Goal: Information Seeking & Learning: Find specific fact

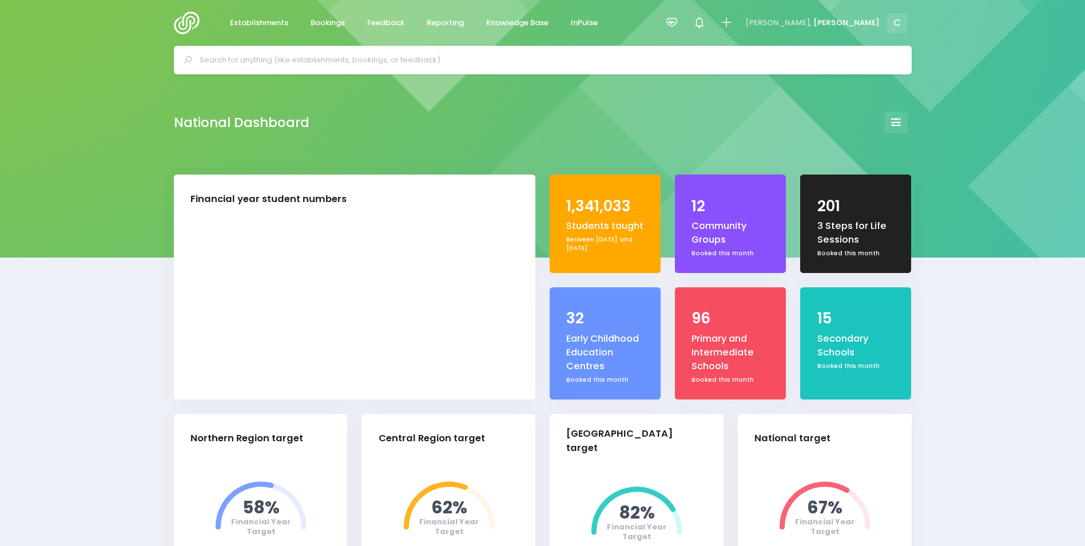
select select "5"
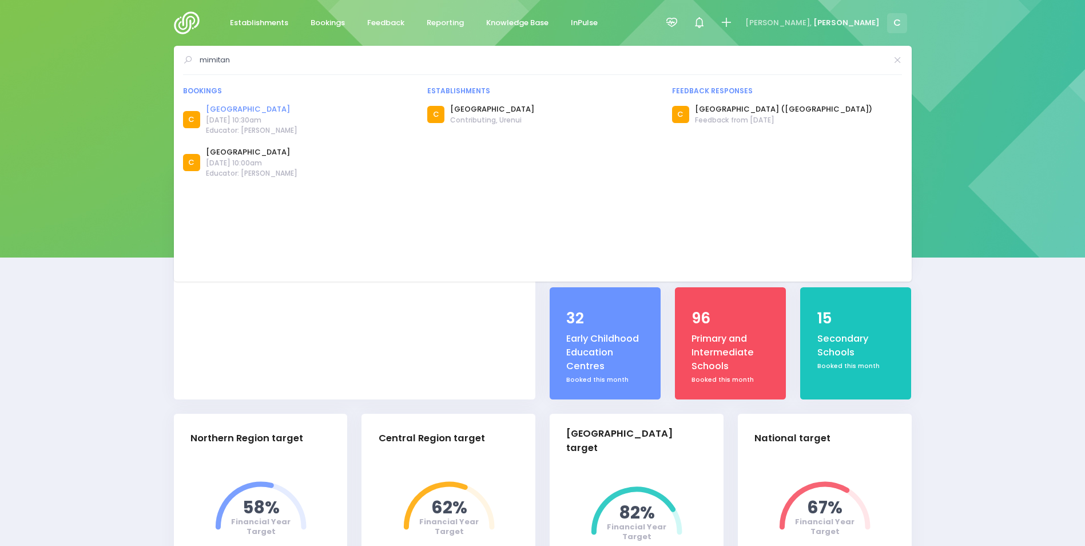
type input "mimitan"
click at [251, 112] on link "Mimitangiatua School" at bounding box center [252, 109] width 92 height 11
click at [256, 161] on span "26 September 2024 at 10:00am" at bounding box center [252, 163] width 92 height 10
click at [257, 149] on link "Mimitangiatua School" at bounding box center [252, 151] width 92 height 11
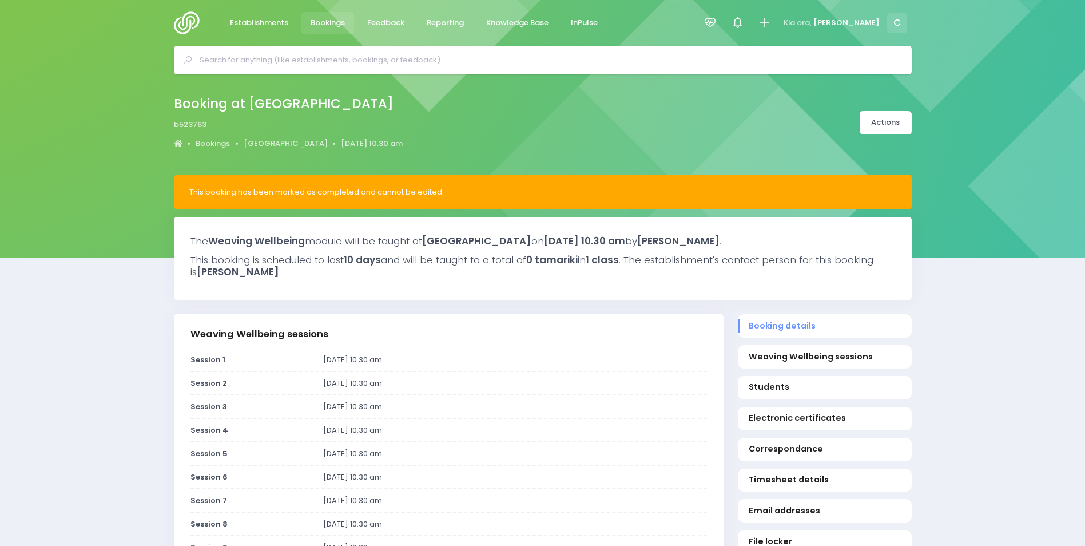
select select "5"
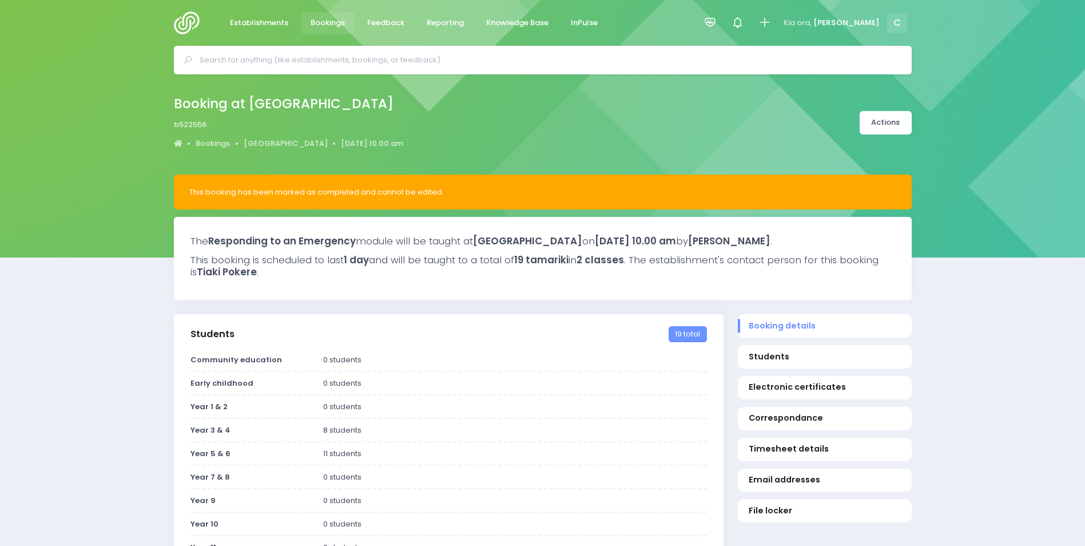
select select "5"
click at [379, 18] on span "Feedback" at bounding box center [385, 22] width 37 height 11
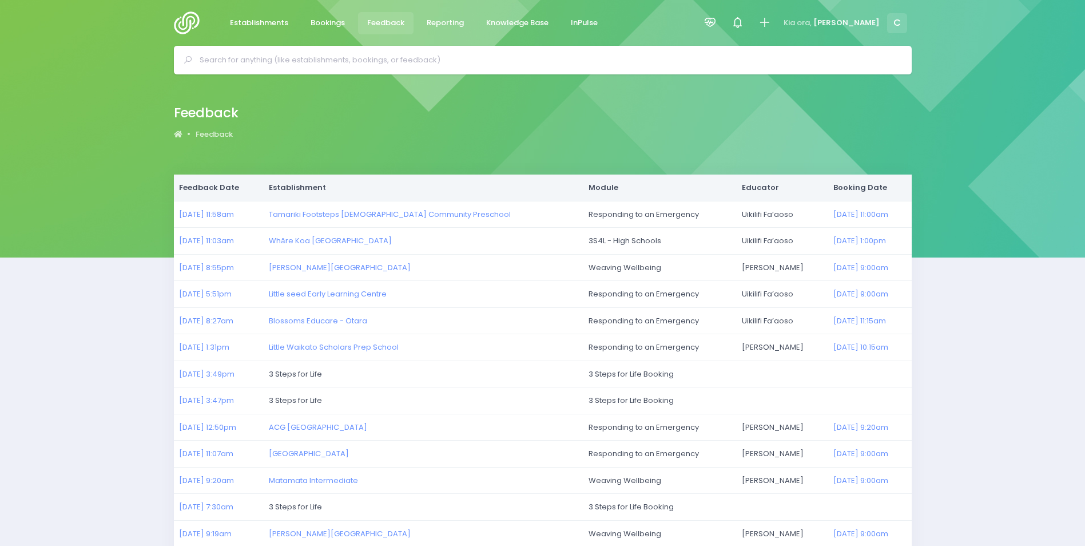
click at [427, 61] on input "text" at bounding box center [548, 59] width 696 height 17
type input "u"
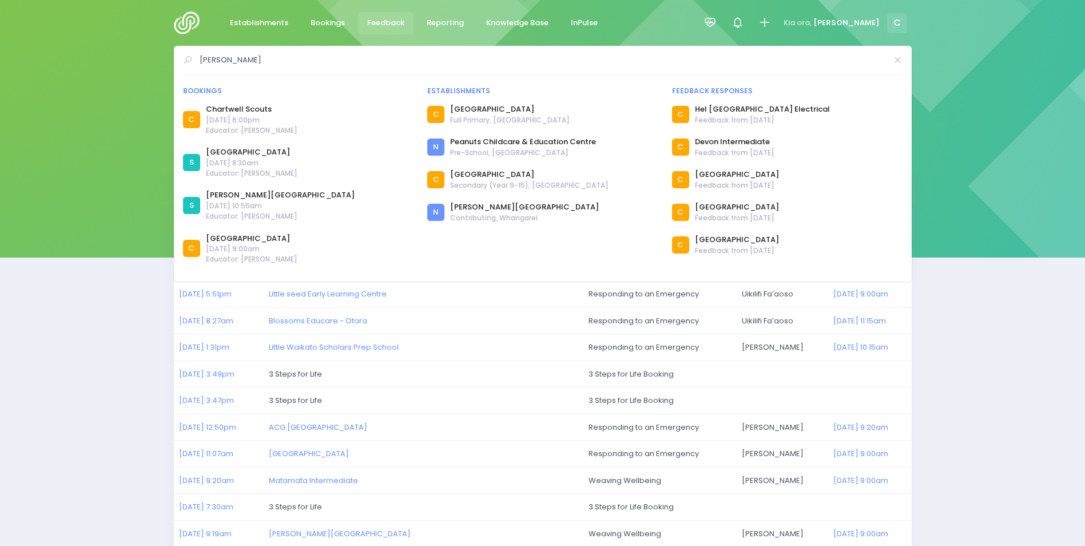
type input "[PERSON_NAME]"
click at [379, 22] on span "Feedback" at bounding box center [385, 22] width 37 height 11
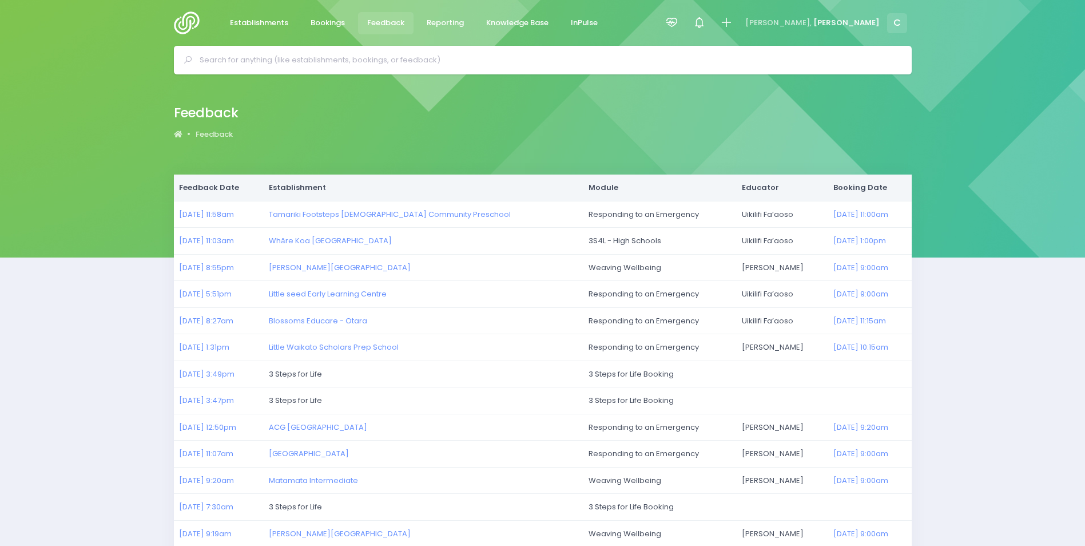
click at [305, 62] on input "text" at bounding box center [548, 59] width 696 height 17
click at [386, 21] on span "Feedback" at bounding box center [385, 22] width 37 height 11
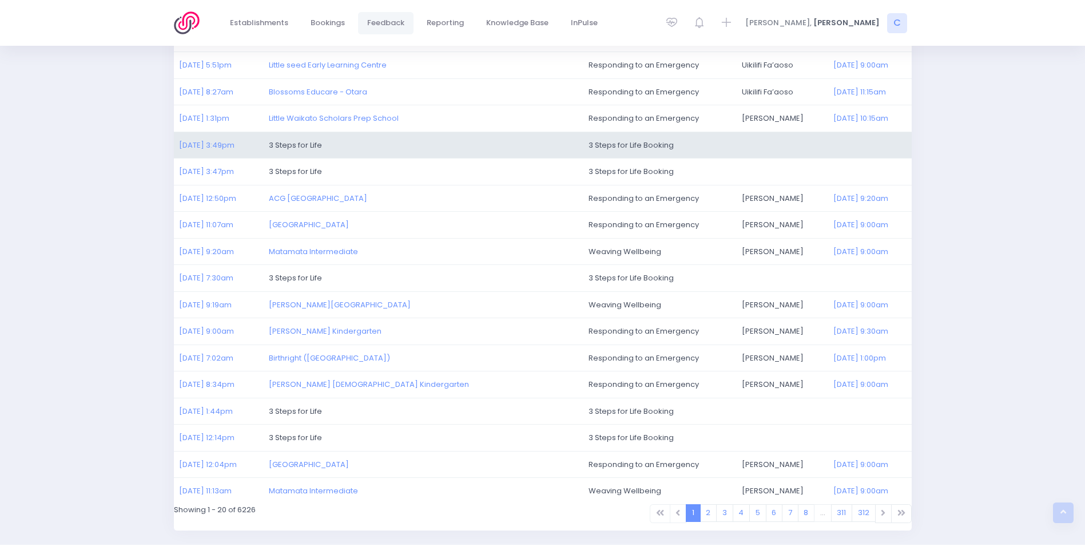
scroll to position [265, 0]
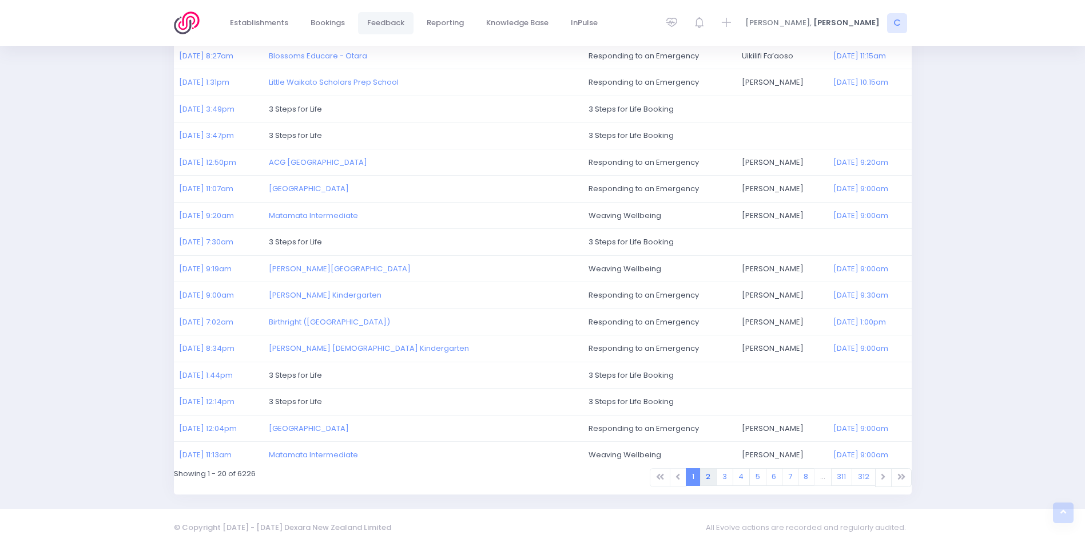
click at [708, 479] on link "2" at bounding box center [708, 477] width 17 height 18
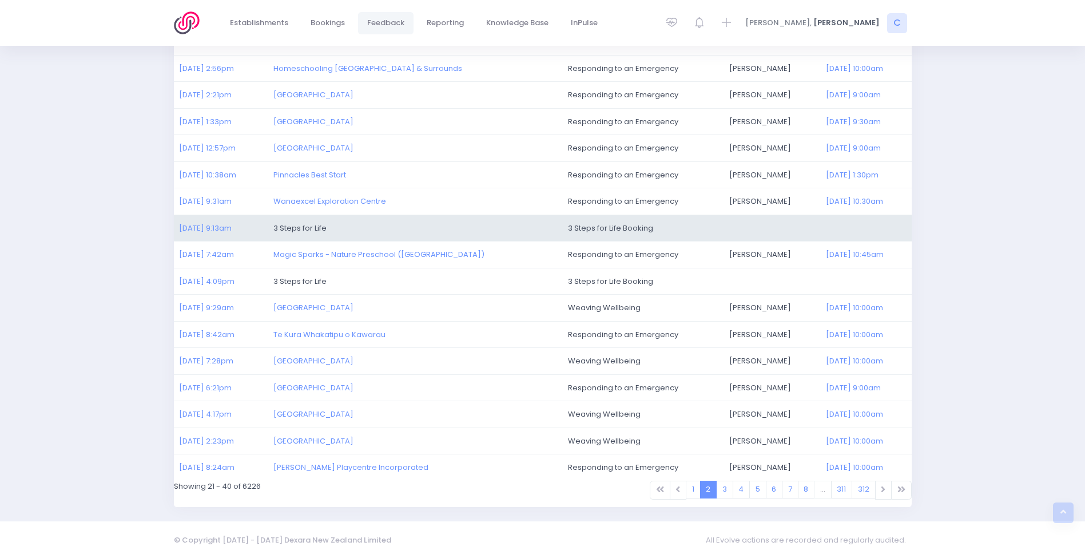
scroll to position [265, 0]
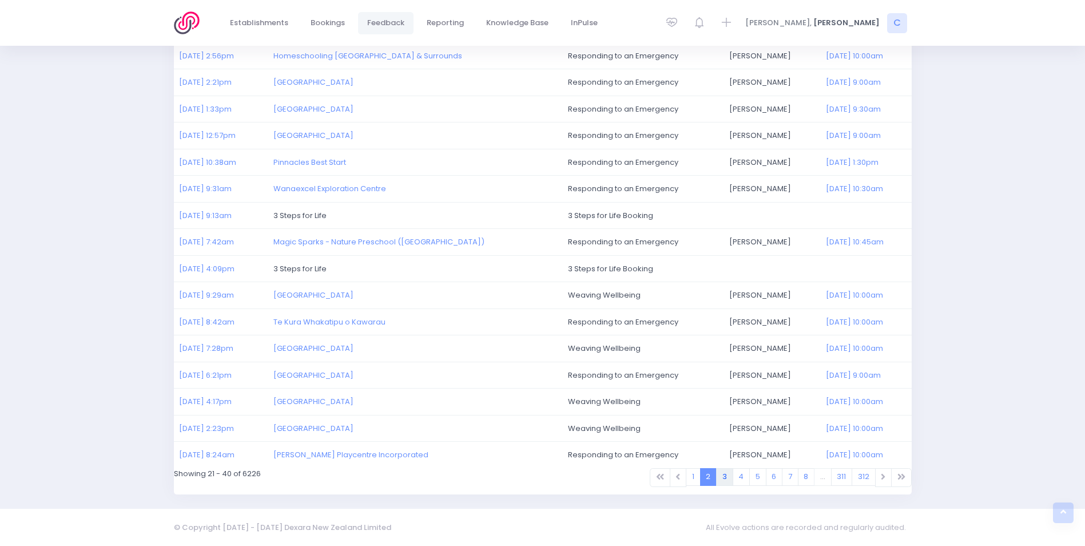
click at [725, 477] on link "3" at bounding box center [724, 477] width 17 height 18
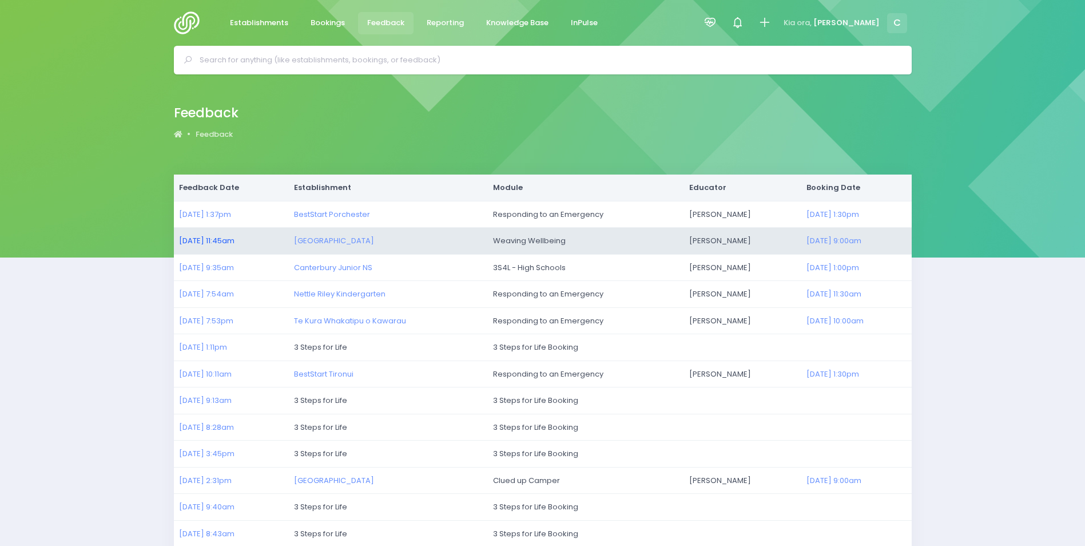
click at [216, 237] on link "24/09/2025 11:45am" at bounding box center [206, 240] width 55 height 11
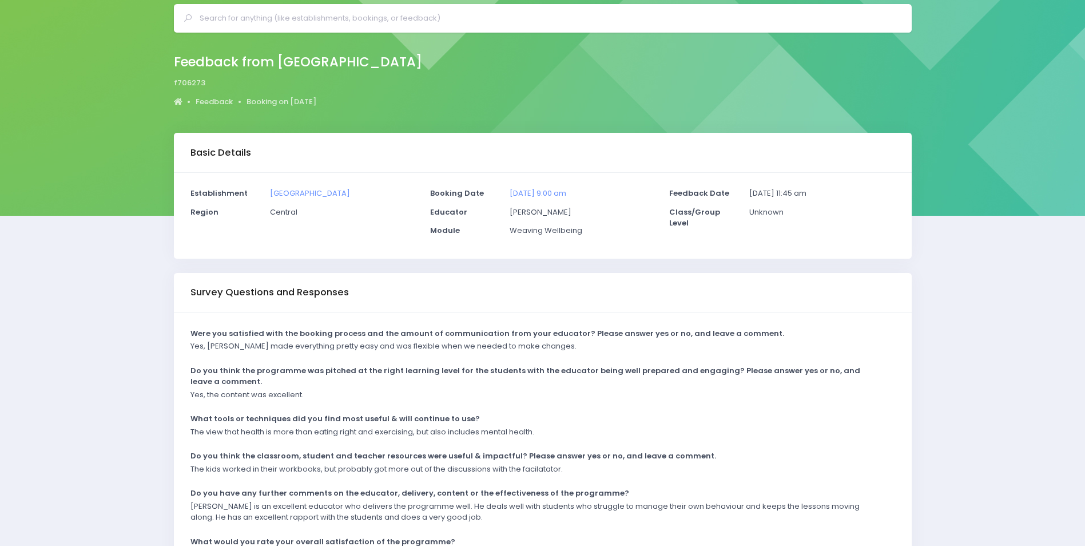
scroll to position [136, 0]
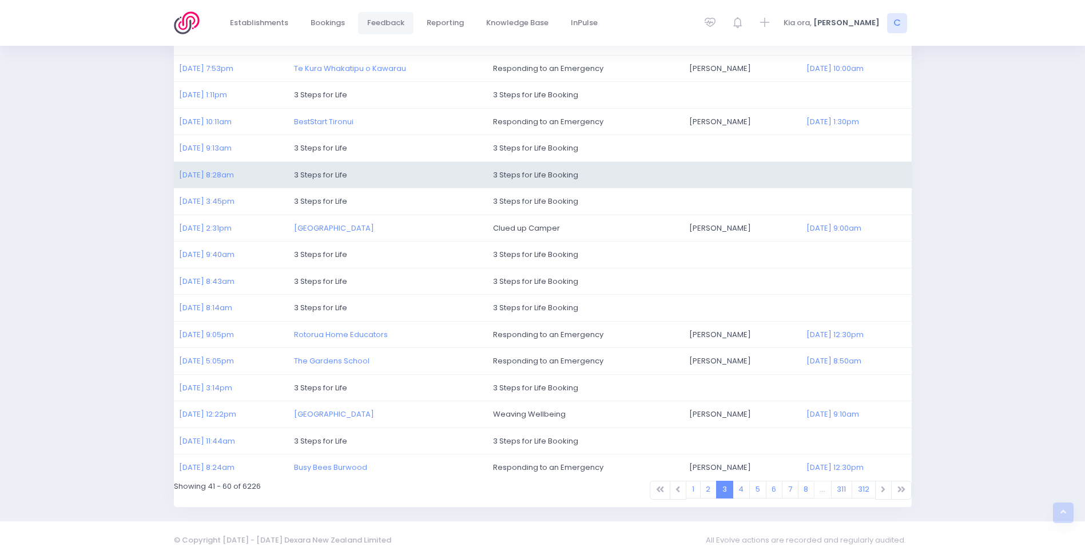
scroll to position [265, 0]
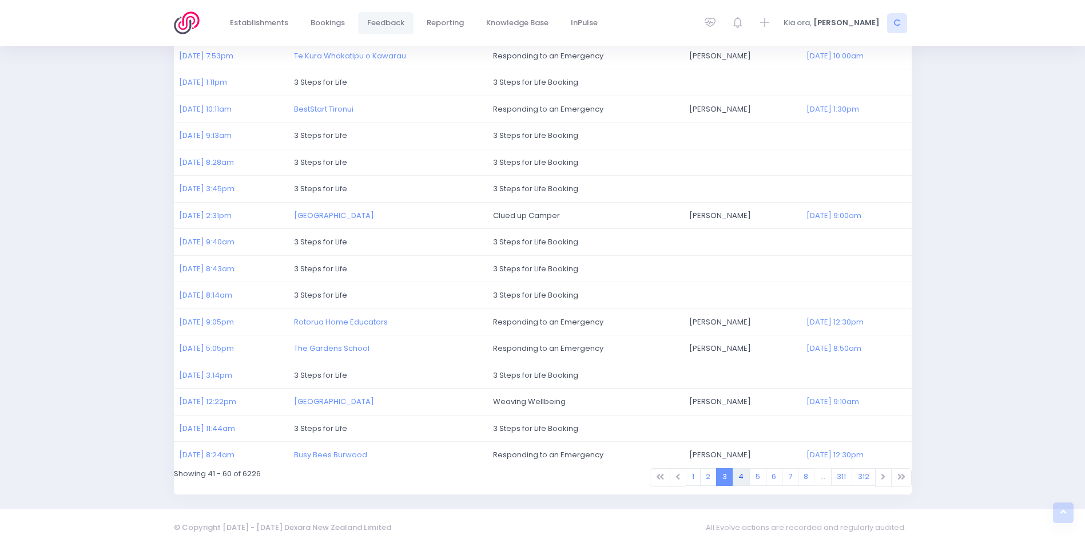
click at [739, 477] on link "4" at bounding box center [742, 477] width 18 height 18
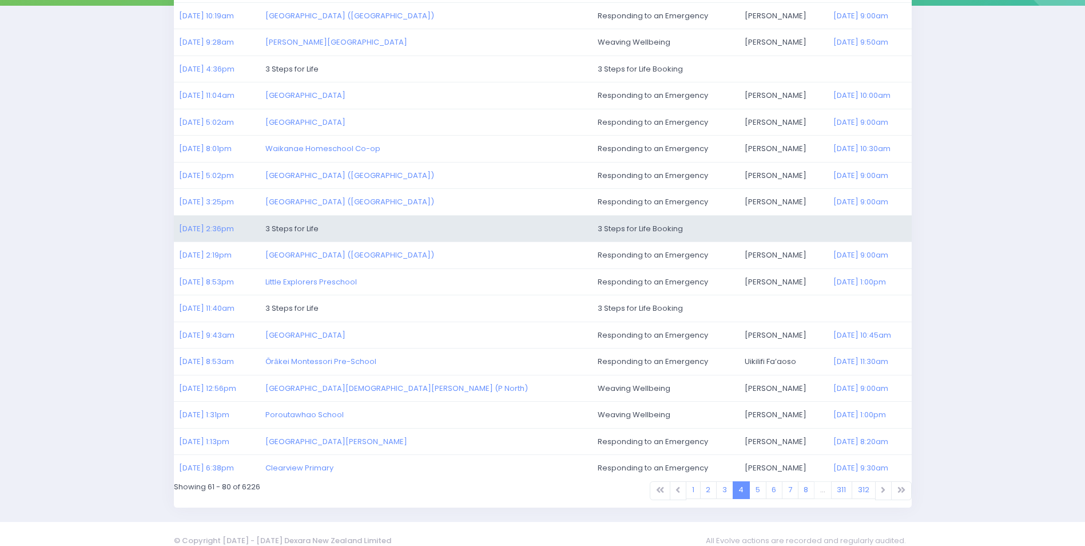
scroll to position [265, 0]
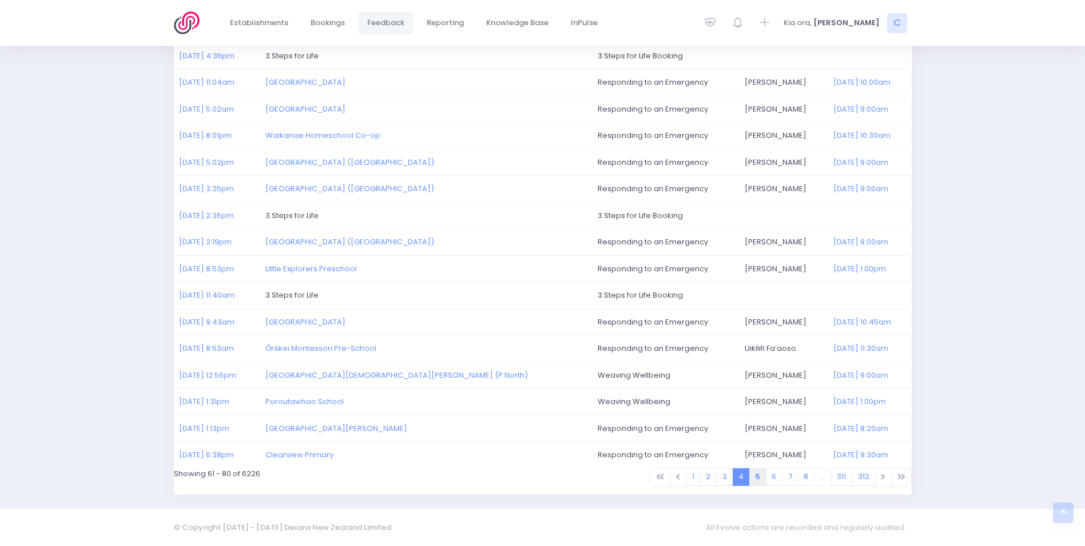
click at [754, 477] on link "5" at bounding box center [758, 477] width 17 height 18
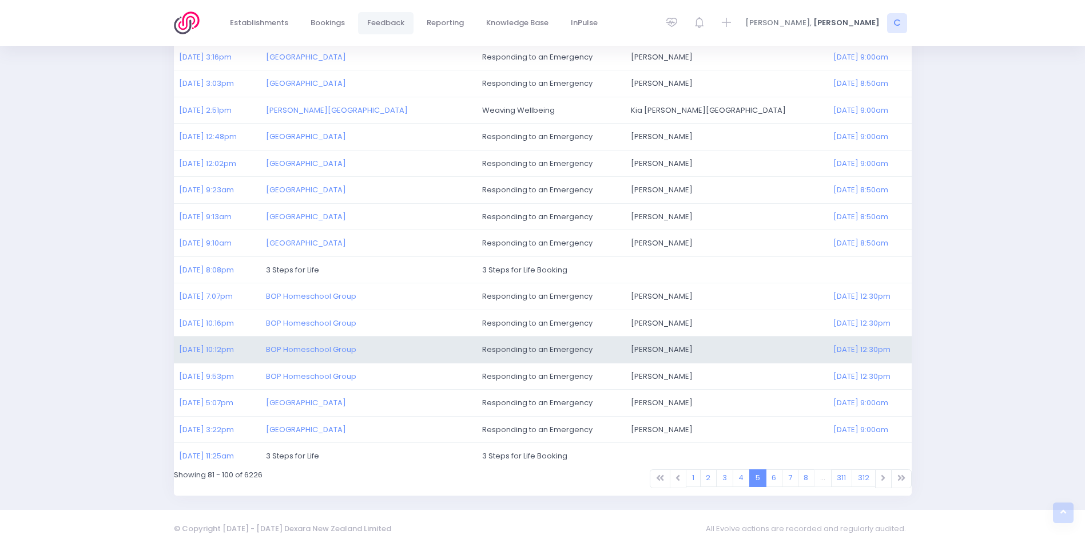
scroll to position [265, 0]
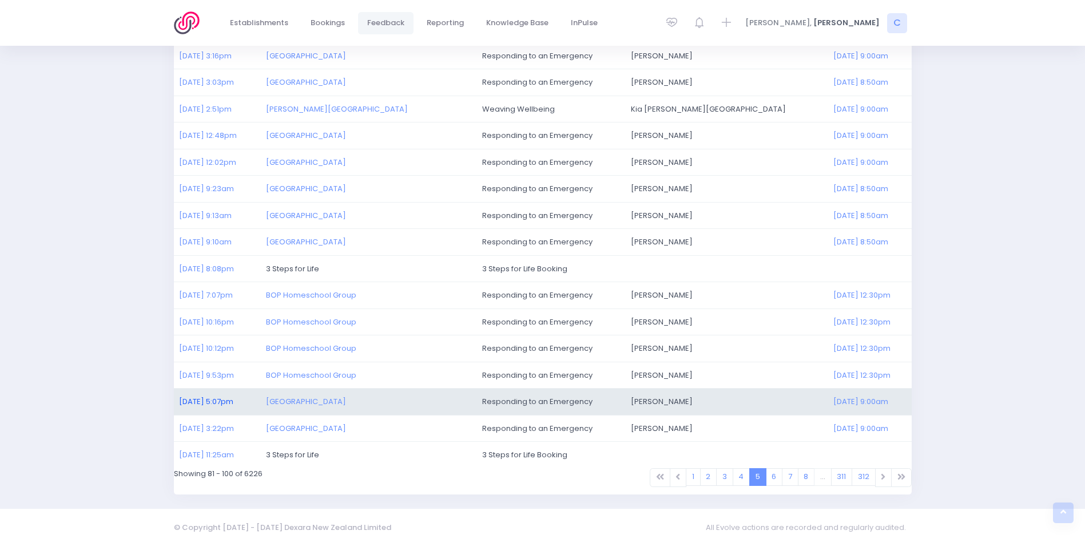
click at [217, 400] on link "08/09/2025 5:07pm" at bounding box center [206, 401] width 54 height 11
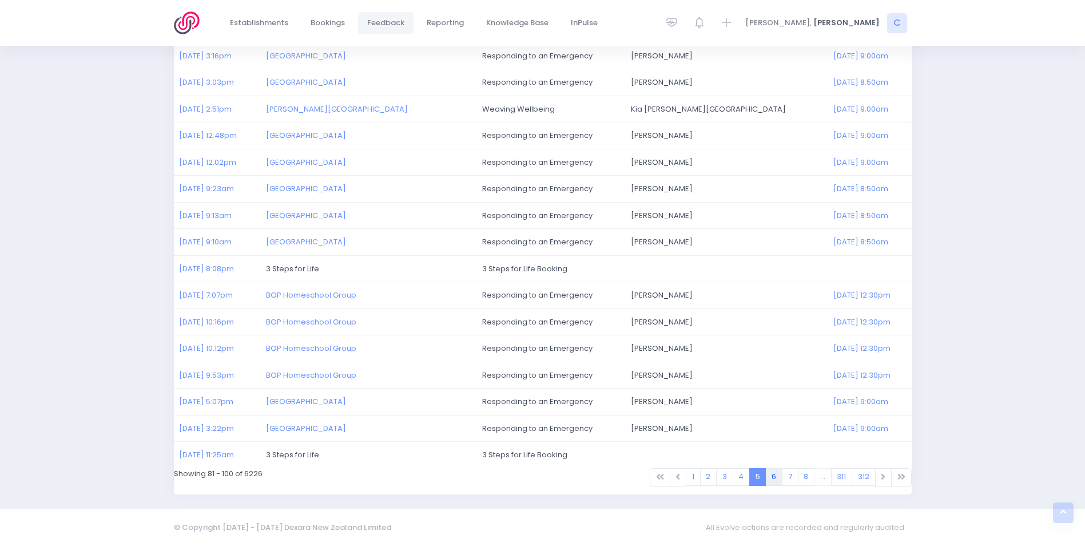
click at [778, 475] on link "6" at bounding box center [774, 477] width 17 height 18
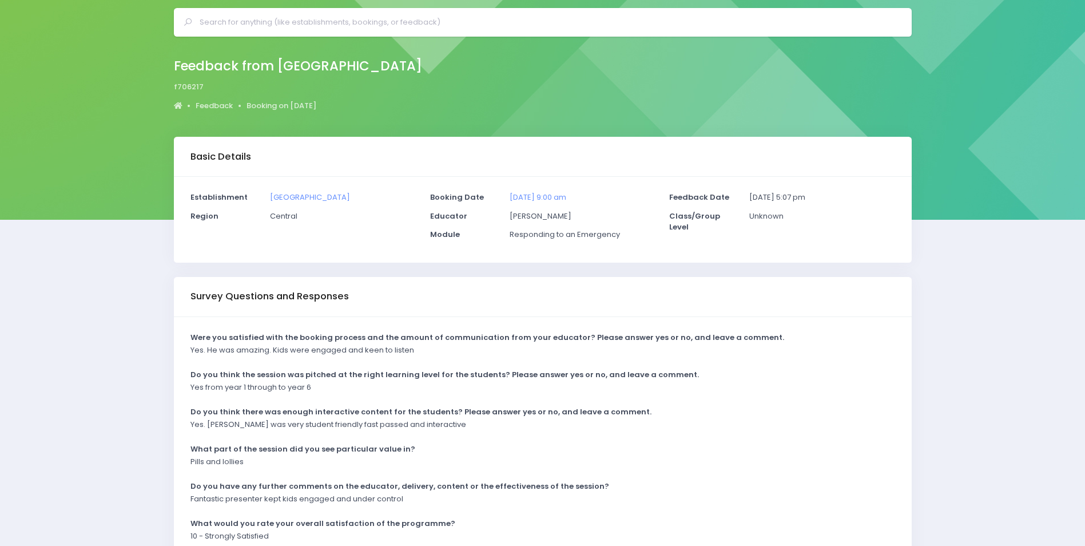
scroll to position [113, 0]
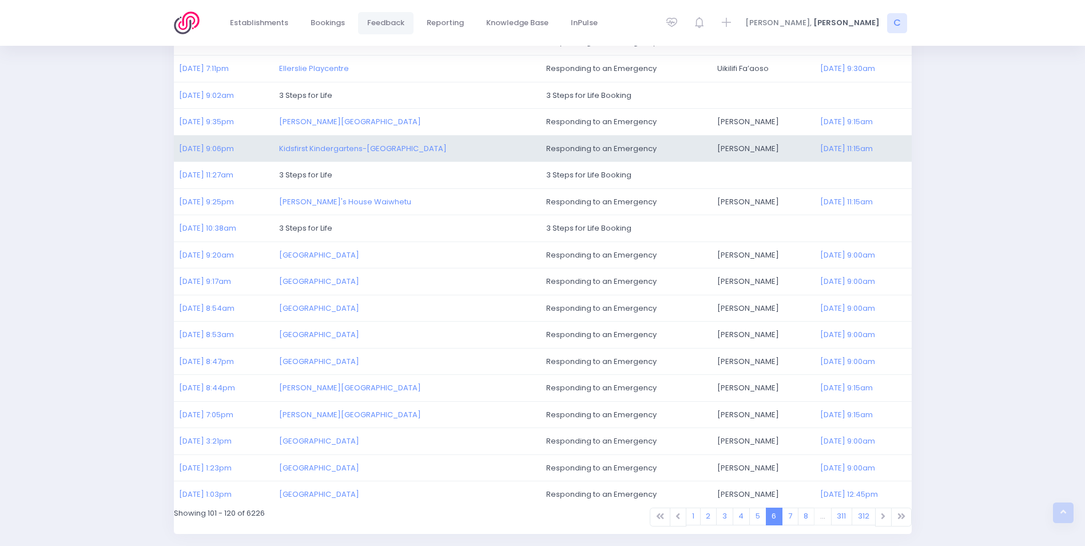
scroll to position [229, 0]
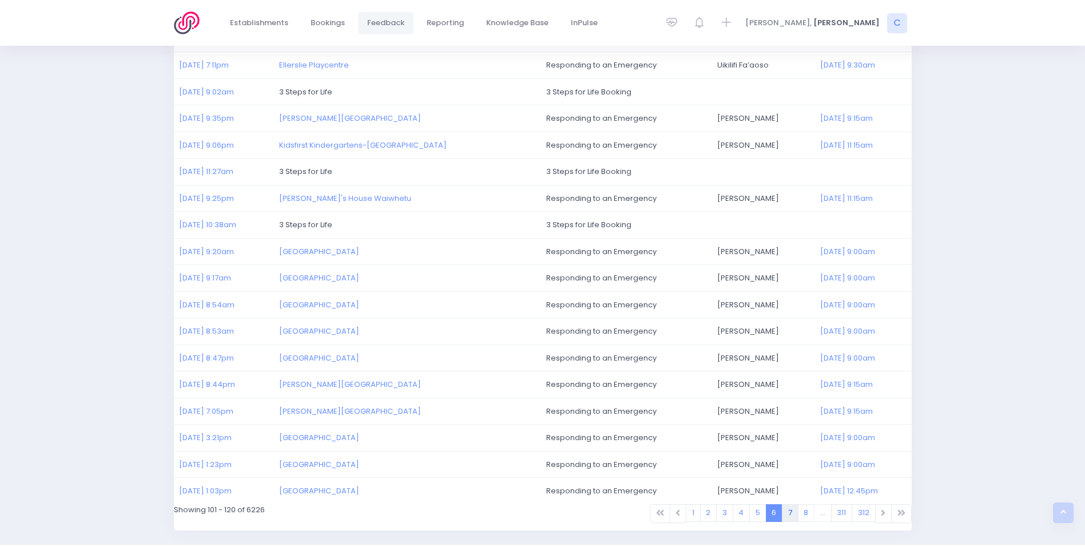
click at [789, 512] on link "7" at bounding box center [790, 513] width 17 height 18
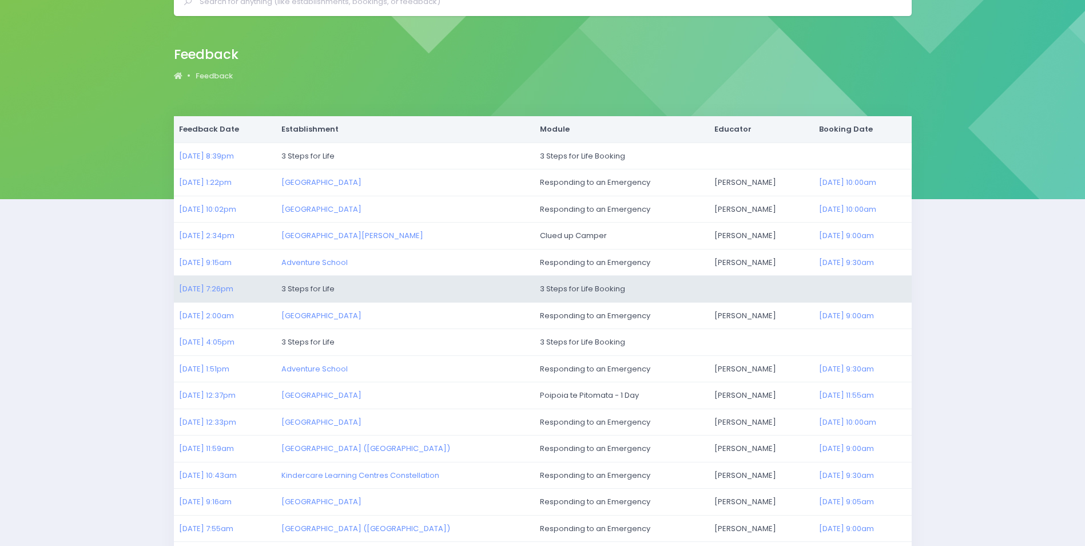
scroll to position [114, 0]
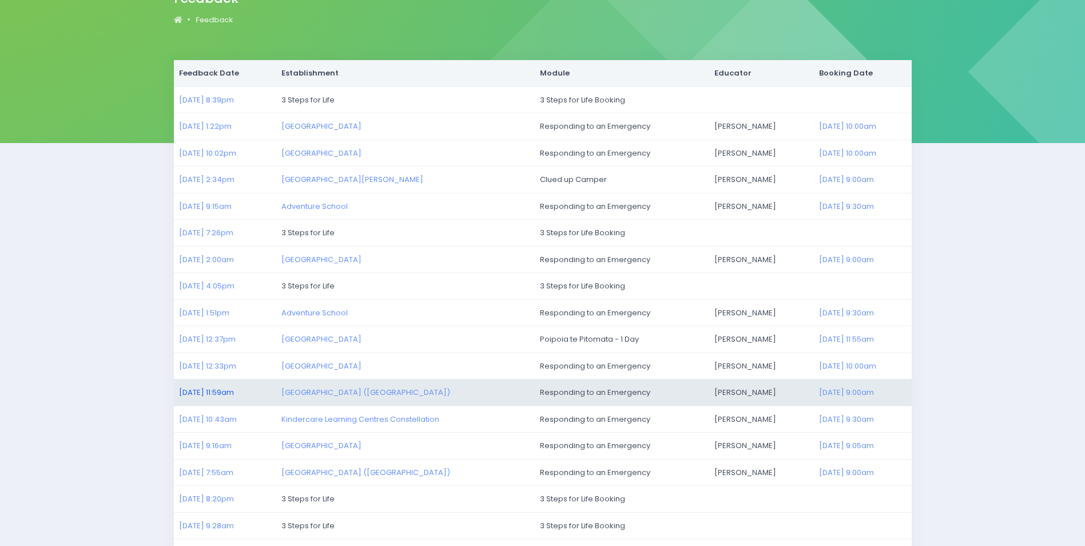
click at [225, 391] on link "27/08/2025 11:59am" at bounding box center [206, 392] width 55 height 11
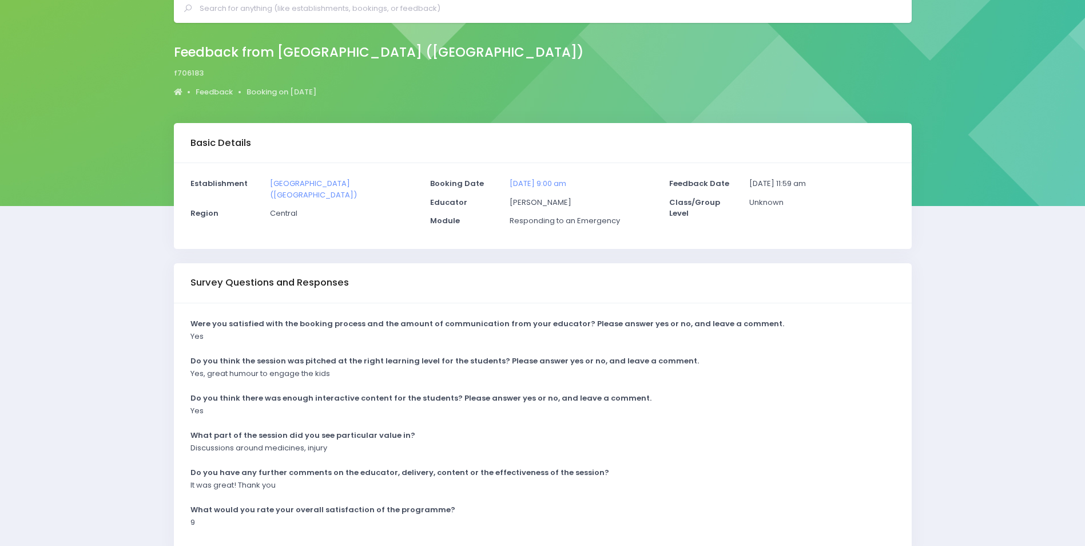
scroll to position [113, 0]
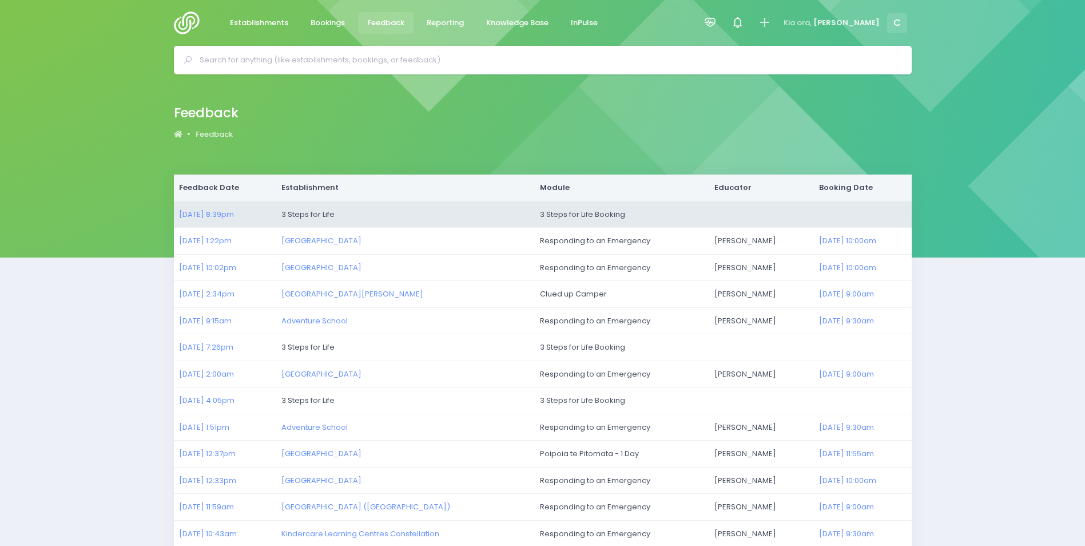
scroll to position [265, 0]
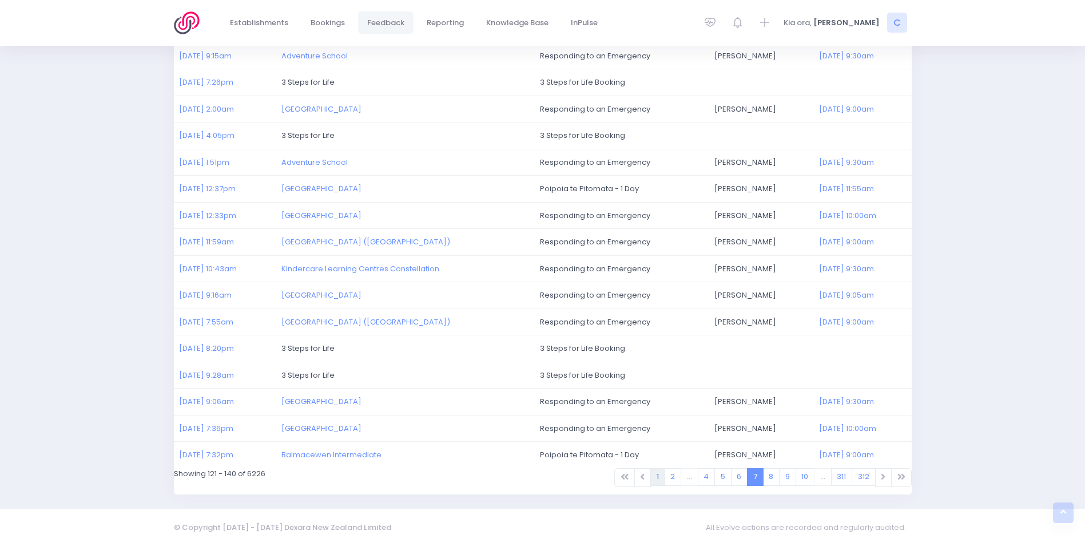
click at [657, 477] on link "1" at bounding box center [658, 477] width 15 height 18
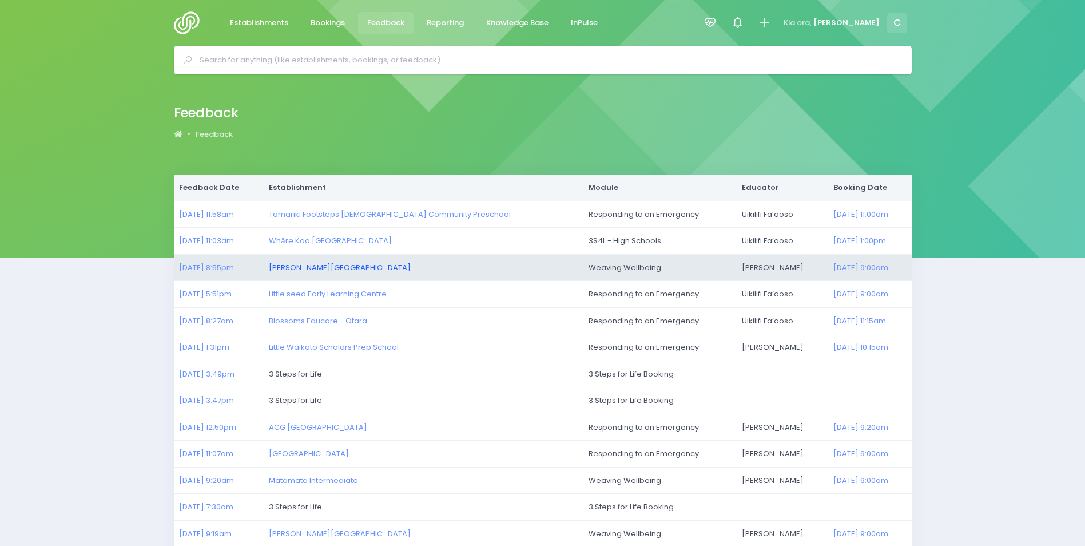
click at [336, 266] on link "[PERSON_NAME][GEOGRAPHIC_DATA]" at bounding box center [340, 267] width 142 height 11
click at [199, 267] on link "05/10/2025 8:55pm" at bounding box center [206, 267] width 55 height 11
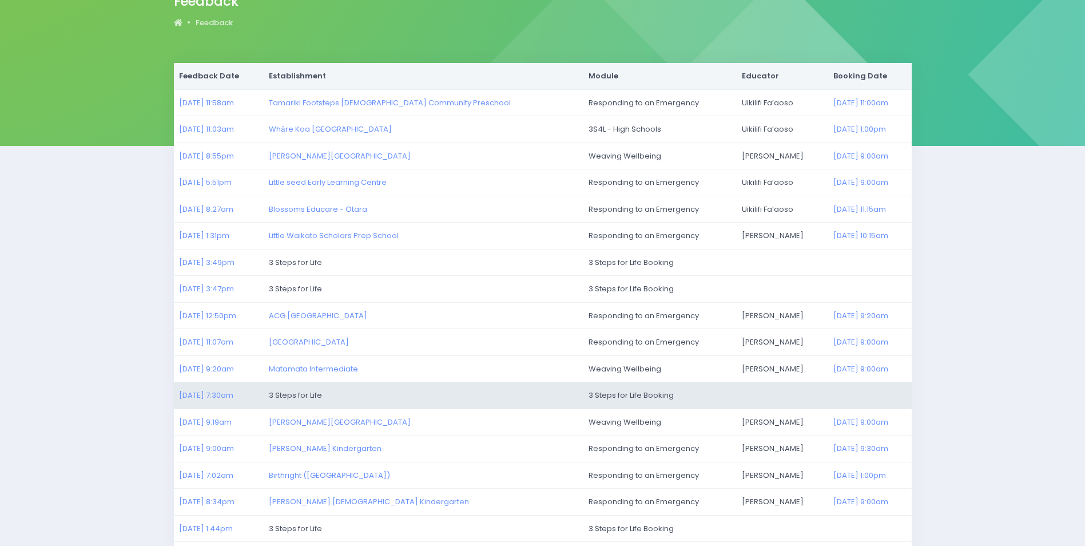
scroll to position [114, 0]
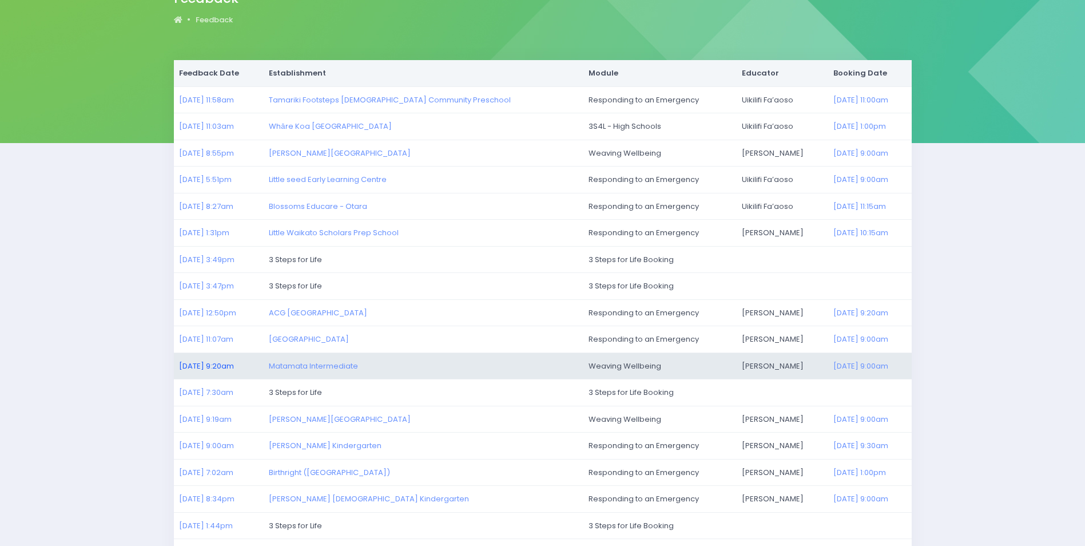
click at [214, 367] on link "02/10/2025 9:20am" at bounding box center [206, 365] width 55 height 11
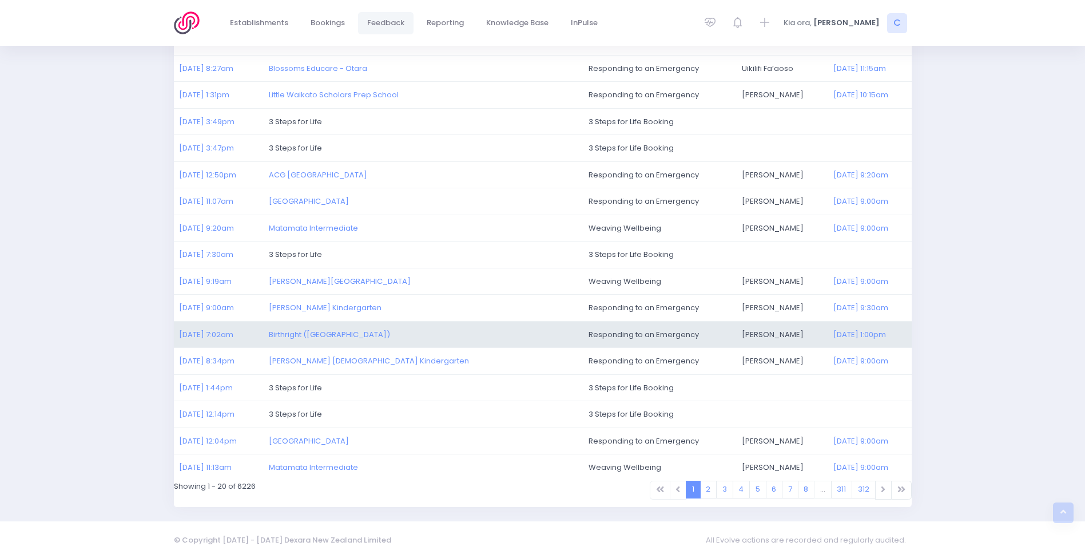
scroll to position [265, 0]
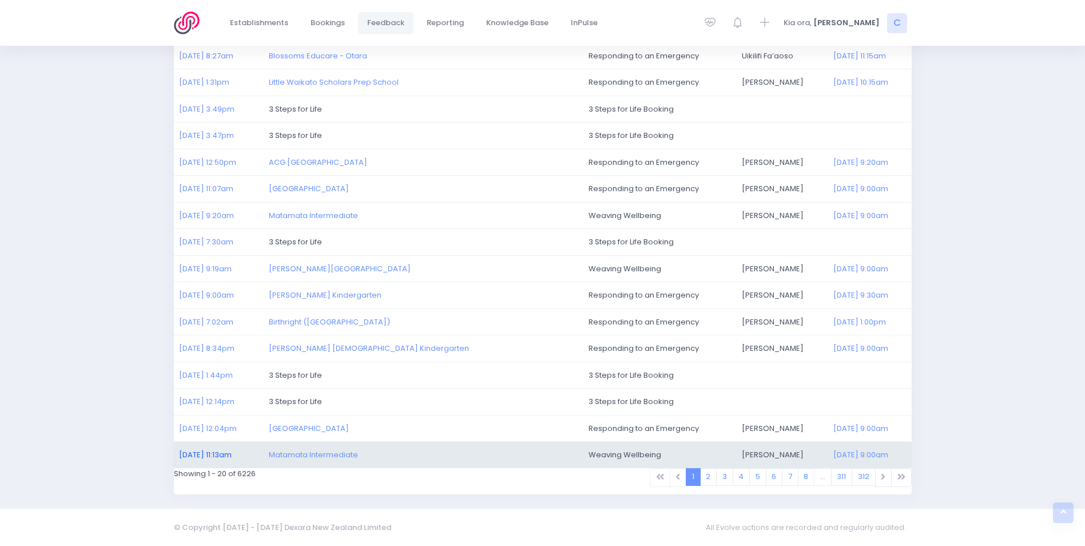
click at [203, 451] on link "30/09/2025 11:13am" at bounding box center [205, 454] width 53 height 11
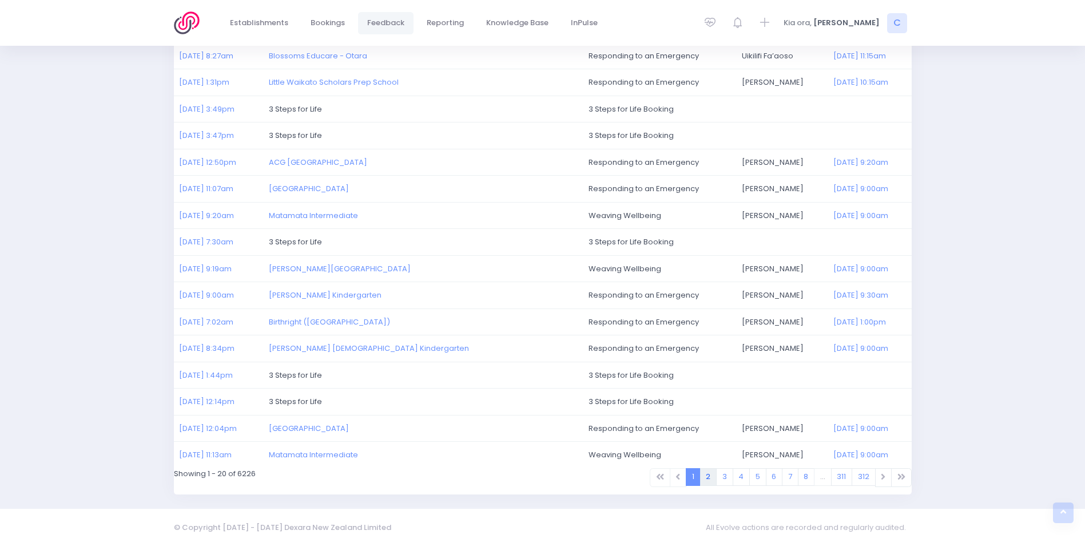
click at [708, 481] on link "2" at bounding box center [708, 477] width 17 height 18
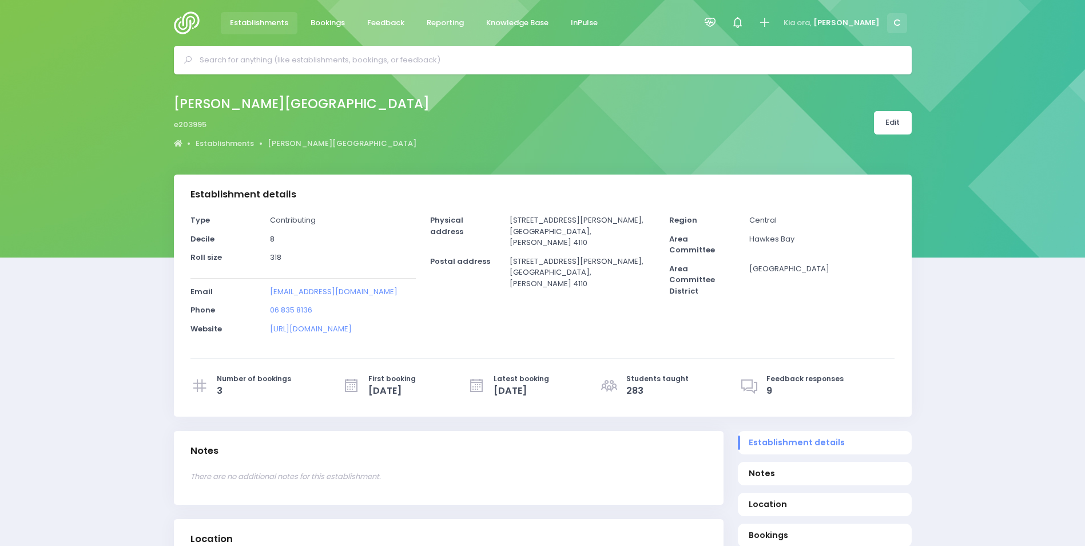
select select "5"
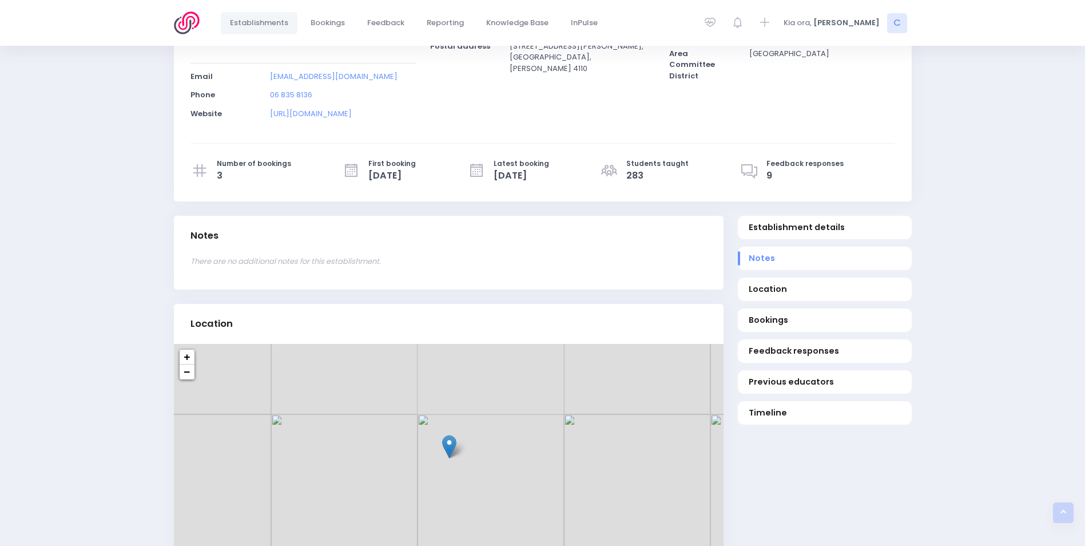
scroll to position [172, 0]
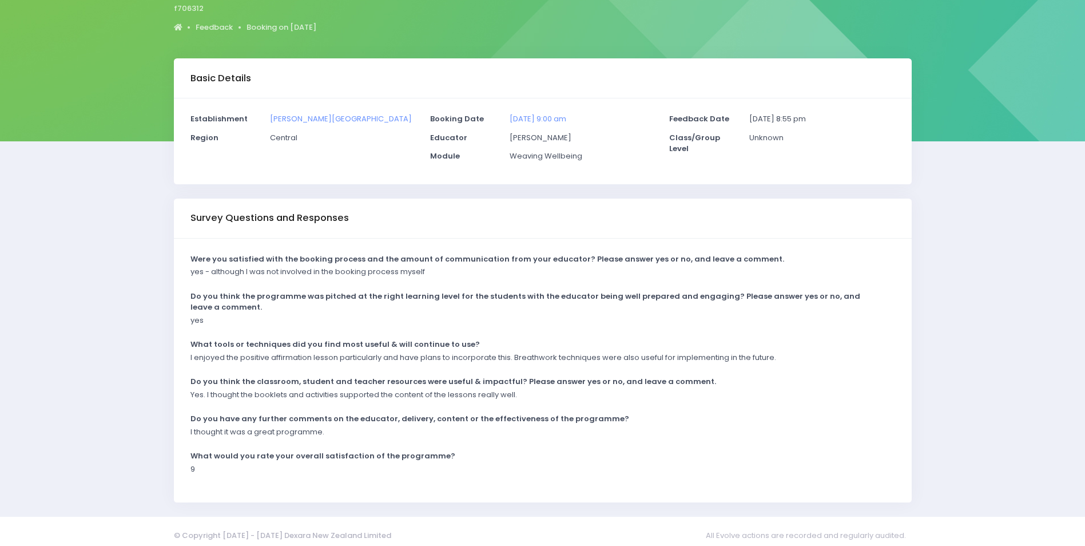
scroll to position [124, 0]
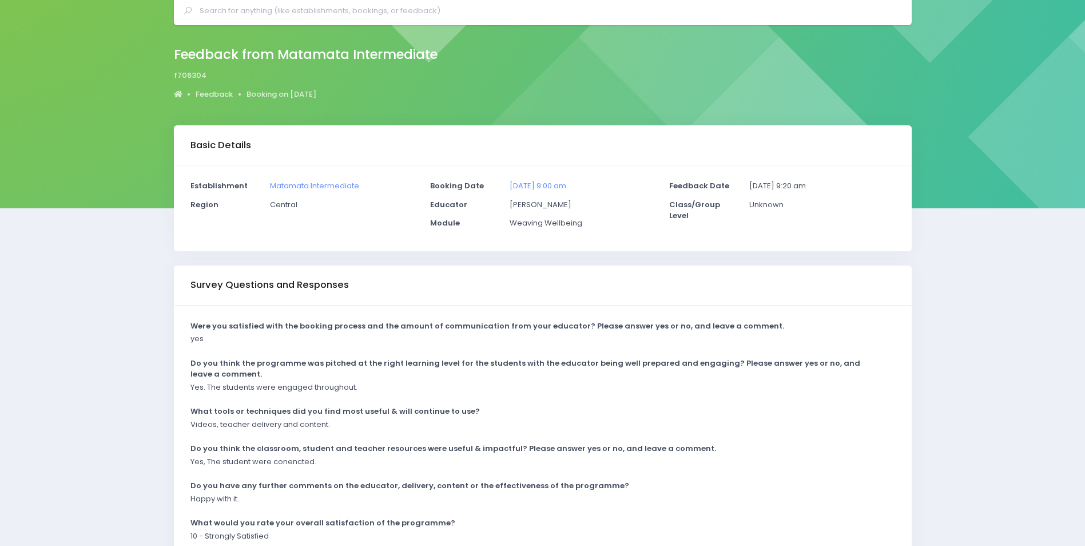
scroll to position [124, 0]
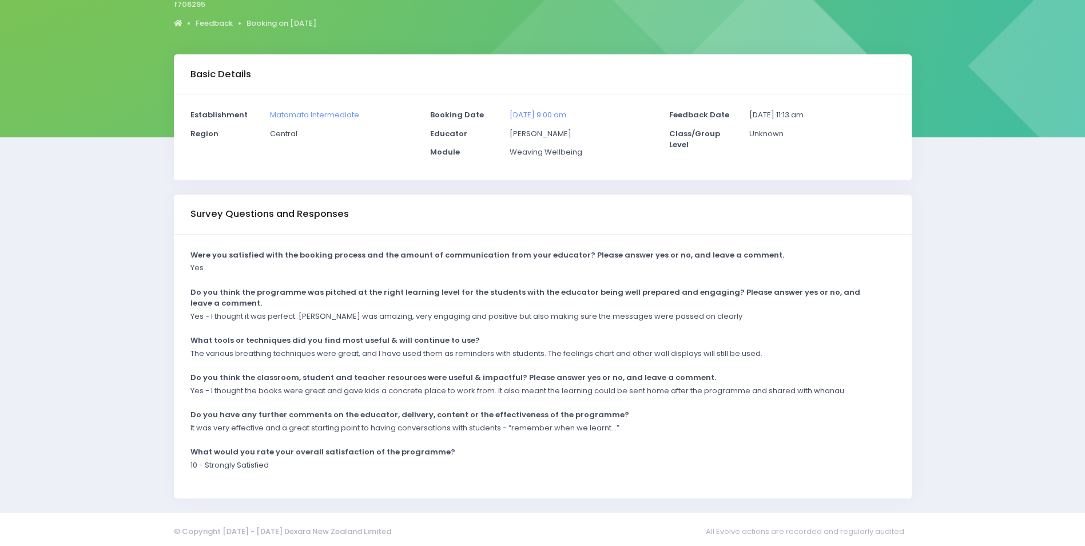
scroll to position [124, 0]
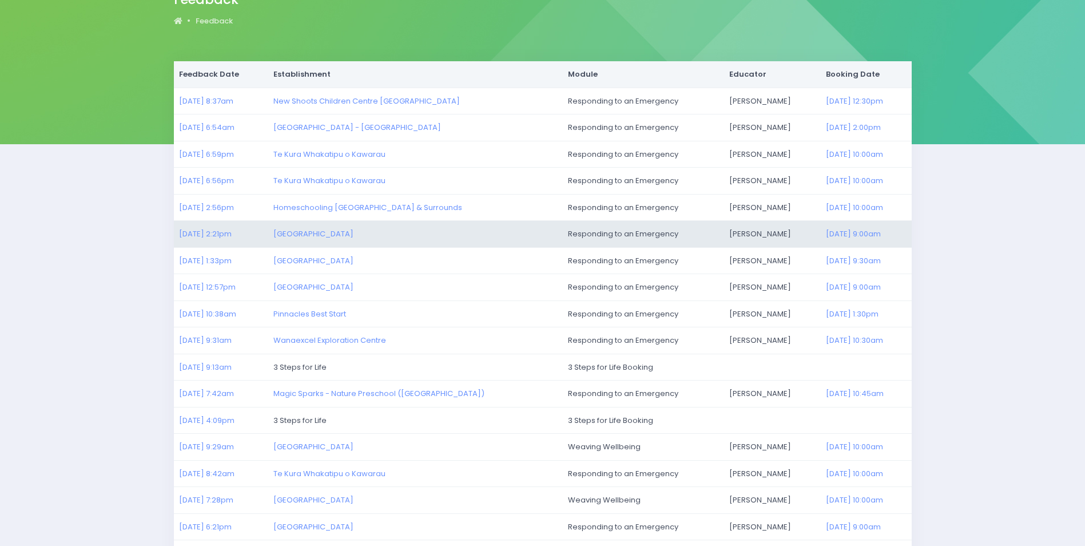
scroll to position [114, 0]
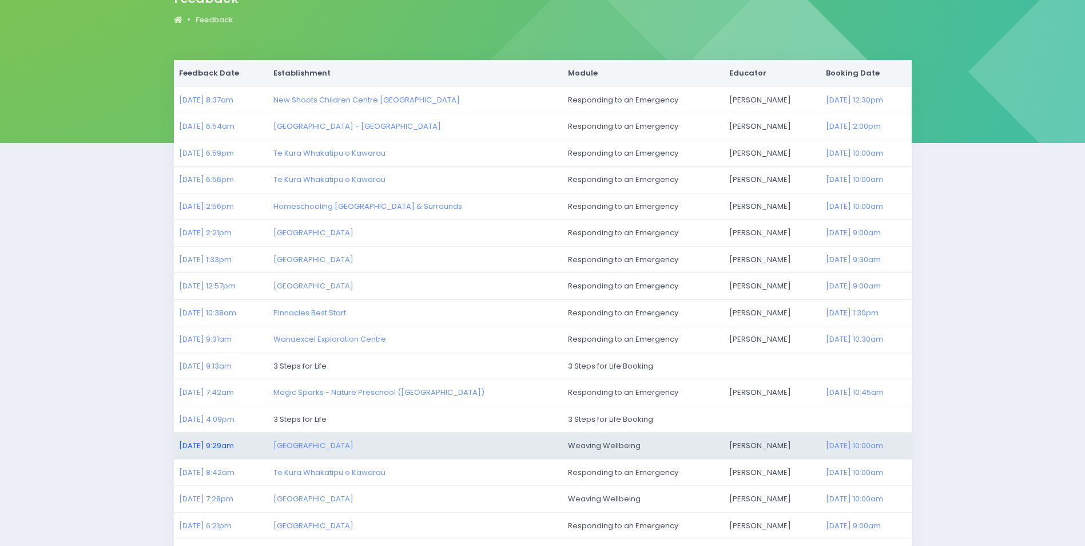
click at [205, 443] on link "26/09/2025 9:29am" at bounding box center [206, 445] width 55 height 11
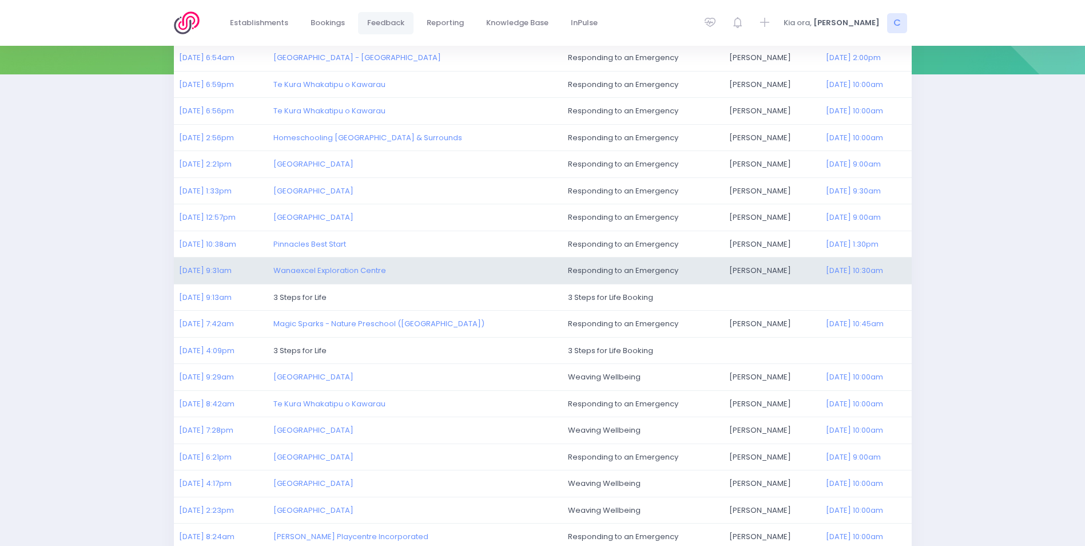
scroll to position [265, 0]
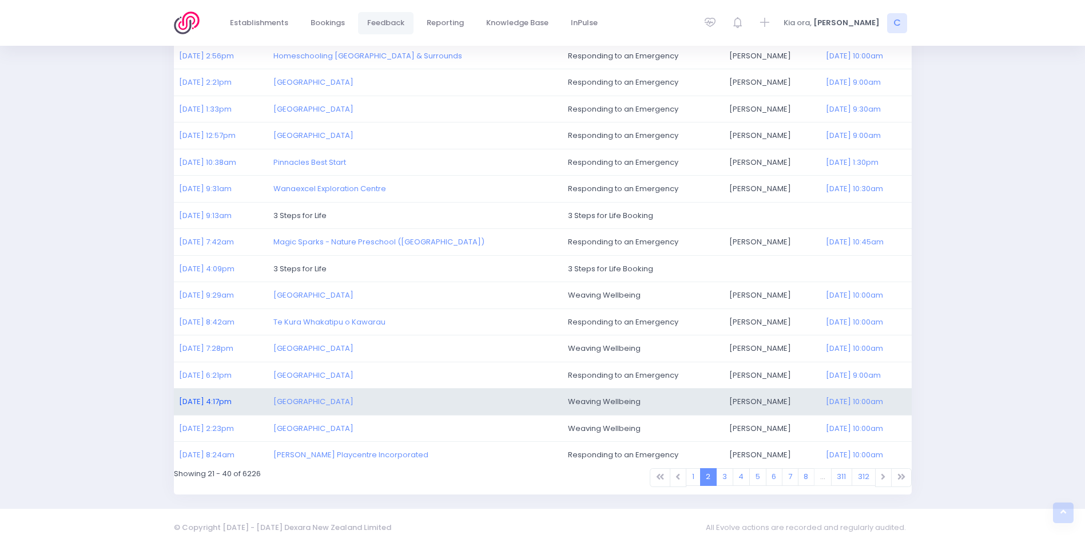
click at [204, 403] on link "25/09/2025 4:17pm" at bounding box center [205, 401] width 53 height 11
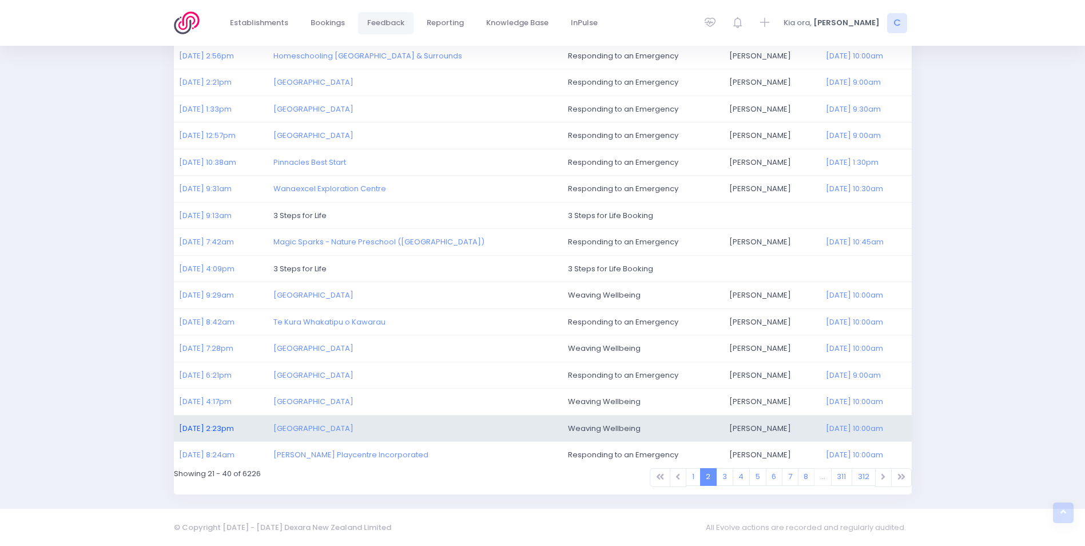
click at [199, 425] on link "25/09/2025 2:23pm" at bounding box center [206, 428] width 55 height 11
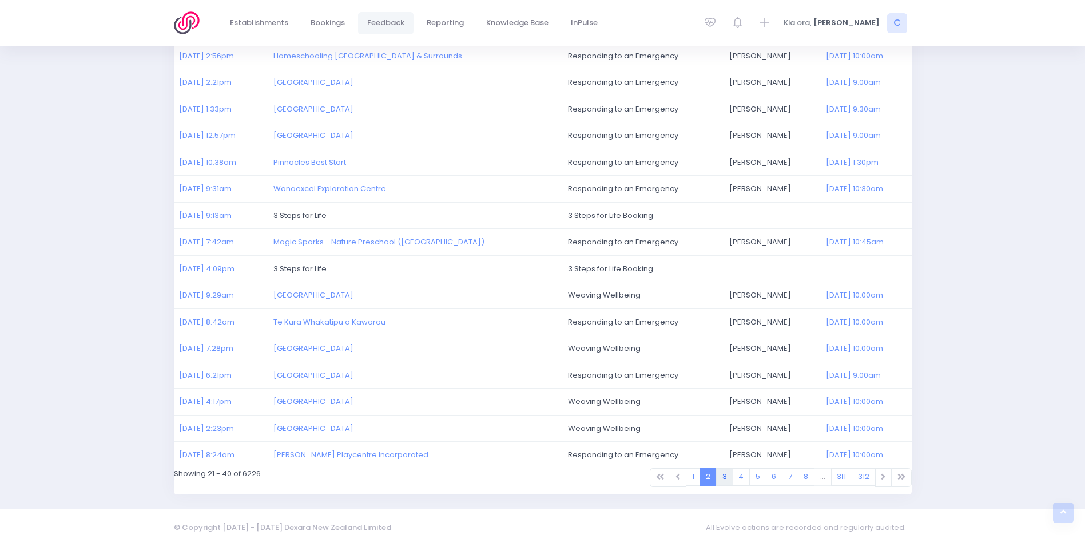
click at [725, 478] on link "3" at bounding box center [724, 477] width 17 height 18
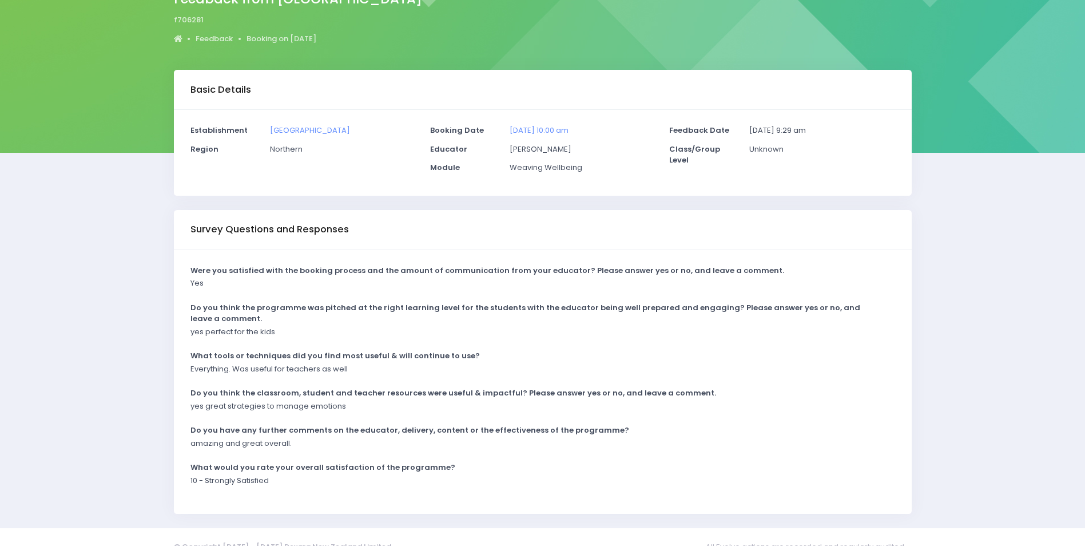
scroll to position [114, 0]
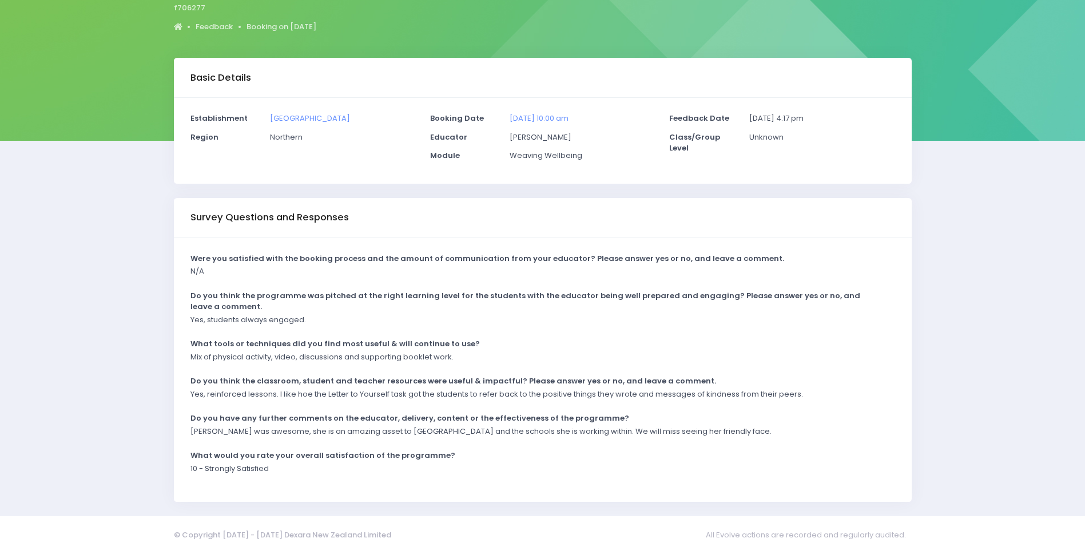
scroll to position [124, 0]
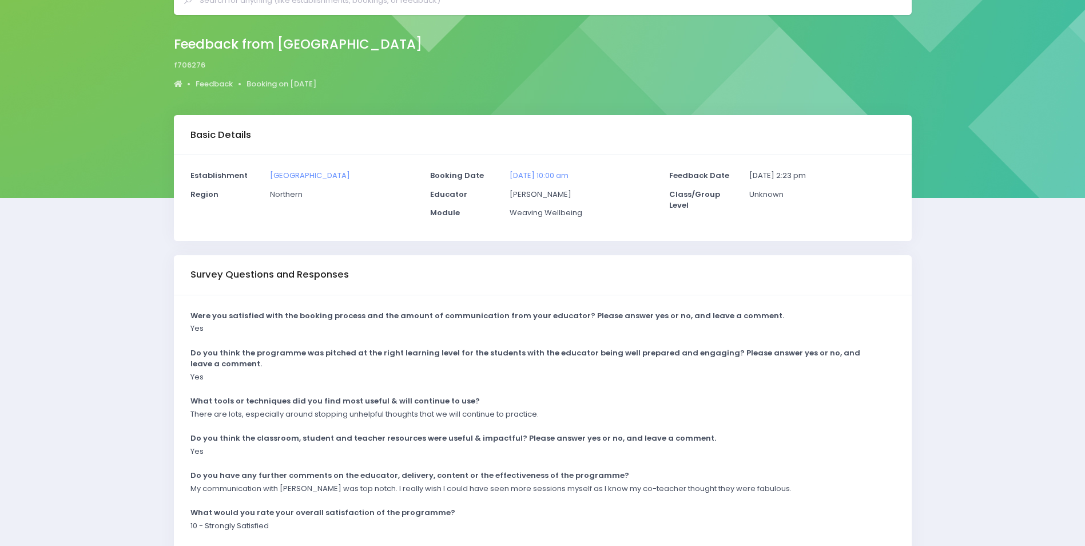
scroll to position [124, 0]
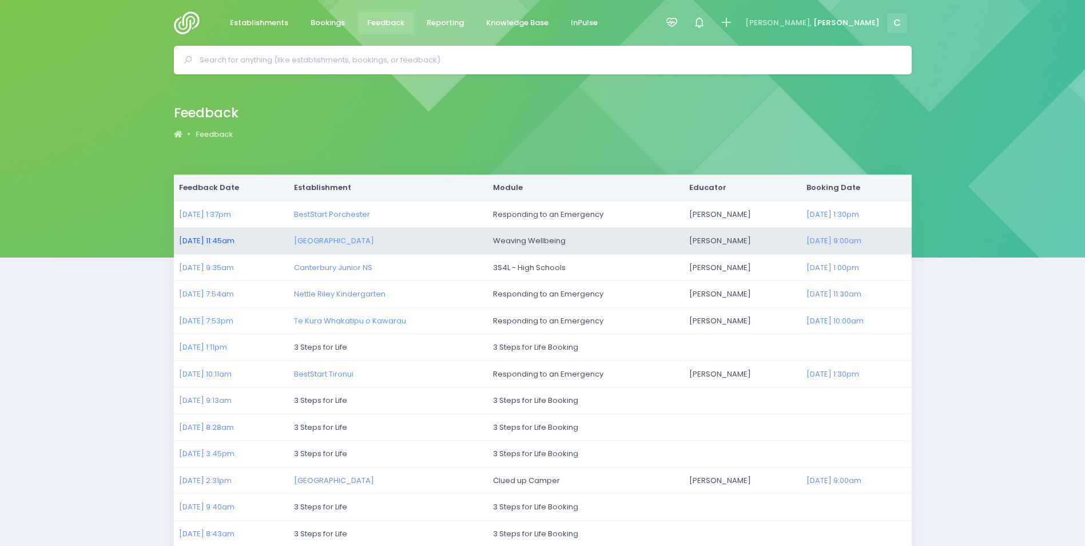
click at [216, 239] on link "24/09/2025 11:45am" at bounding box center [206, 240] width 55 height 11
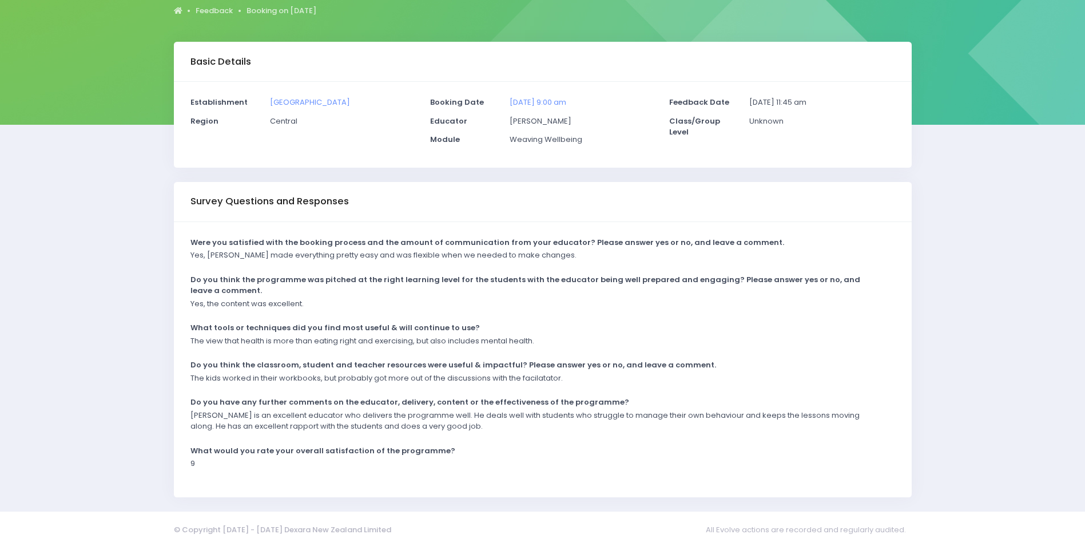
scroll to position [136, 0]
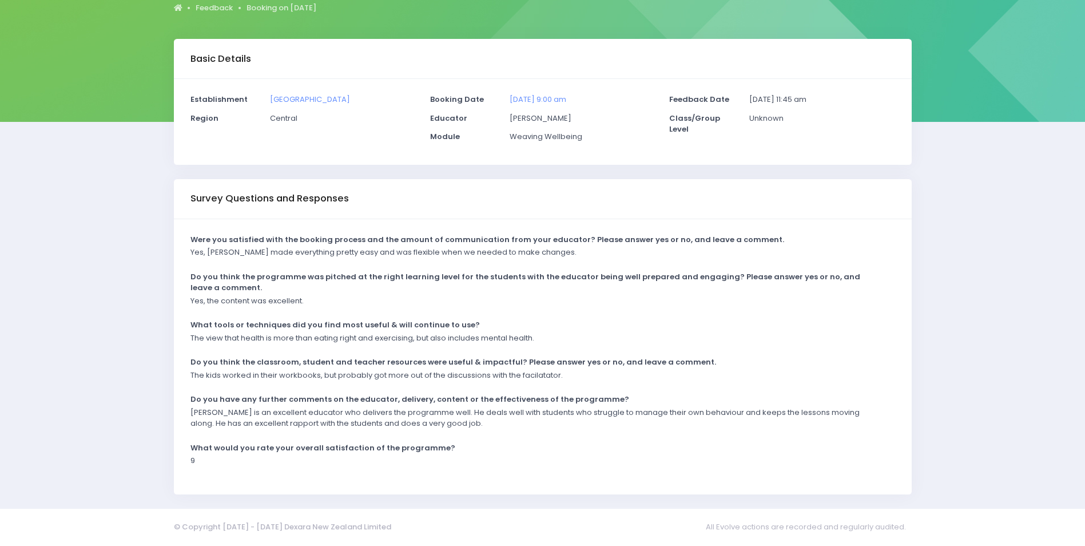
drag, startPoint x: 432, startPoint y: 122, endPoint x: 388, endPoint y: 122, distance: 44.1
click at [388, 122] on div "Establishment [GEOGRAPHIC_DATA] Region Central Booking Date Educator Module" at bounding box center [542, 122] width 719 height 56
click at [604, 51] on div "Basic Details" at bounding box center [543, 59] width 738 height 40
drag, startPoint x: 680, startPoint y: 133, endPoint x: 681, endPoint y: 150, distance: 17.7
click at [681, 151] on div "Establishment [GEOGRAPHIC_DATA] Region Central Booking Date [DATE] 9:00 am" at bounding box center [543, 122] width 738 height 86
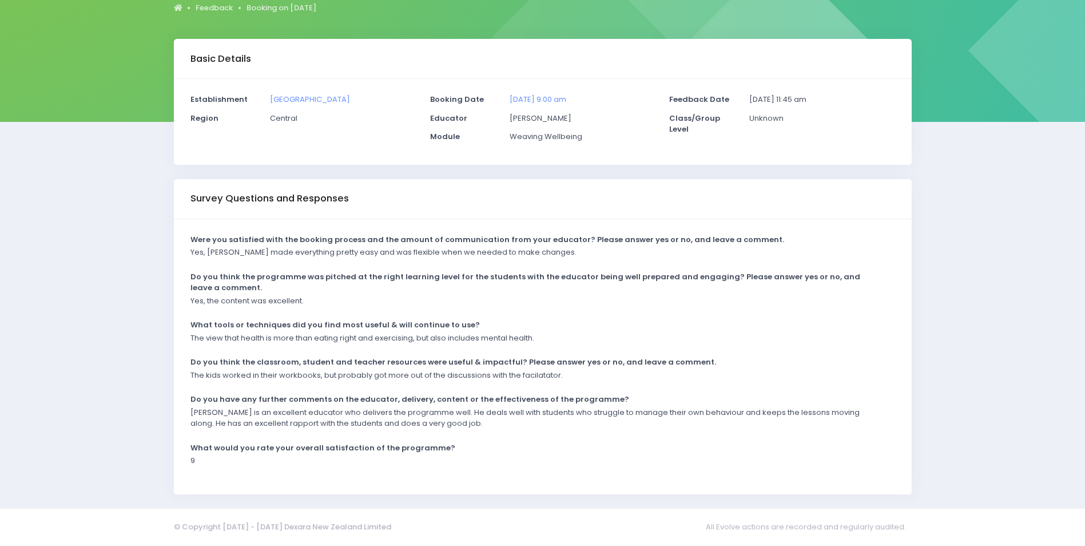
click at [676, 141] on div "Class/Group Level" at bounding box center [703, 128] width 80 height 30
click at [608, 122] on p "[PERSON_NAME]" at bounding box center [582, 118] width 145 height 11
click at [689, 149] on div "Feedback Date [DATE] 11:45 am Class/Group Level Unknown" at bounding box center [783, 122] width 240 height 56
click at [688, 160] on div "Establishment [GEOGRAPHIC_DATA] Region Central Booking Date [DATE] 9:00 am" at bounding box center [543, 122] width 738 height 86
click at [600, 195] on div "Survey Questions and Responses" at bounding box center [543, 199] width 738 height 40
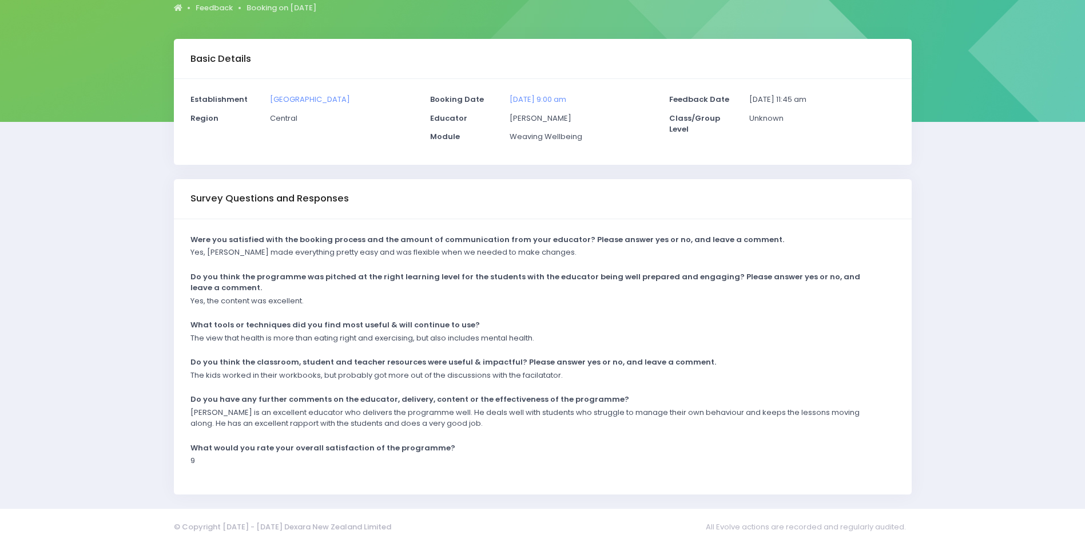
click at [613, 144] on div "Weaving Wellbeing" at bounding box center [583, 140] width 160 height 19
click at [621, 199] on div "Survey Questions and Responses" at bounding box center [543, 199] width 738 height 40
